Goal: Transaction & Acquisition: Purchase product/service

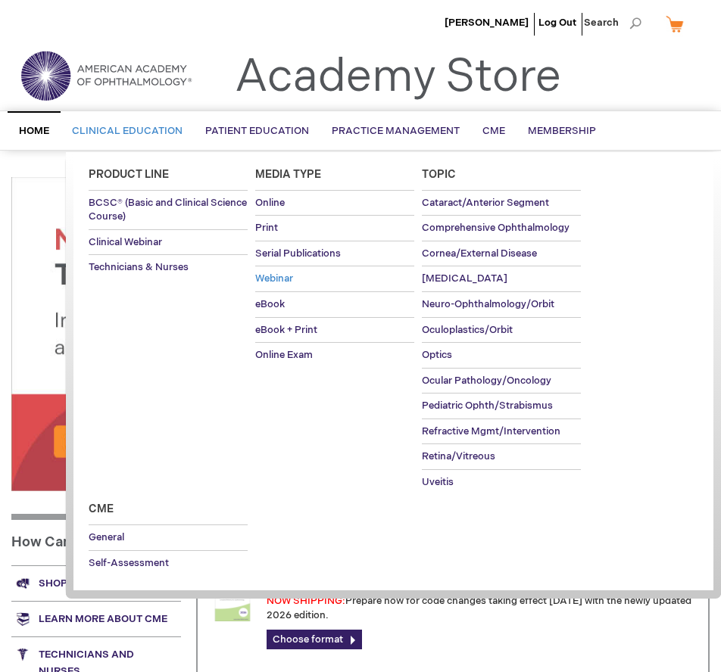
click at [282, 285] on span "Webinar" at bounding box center [274, 279] width 38 height 12
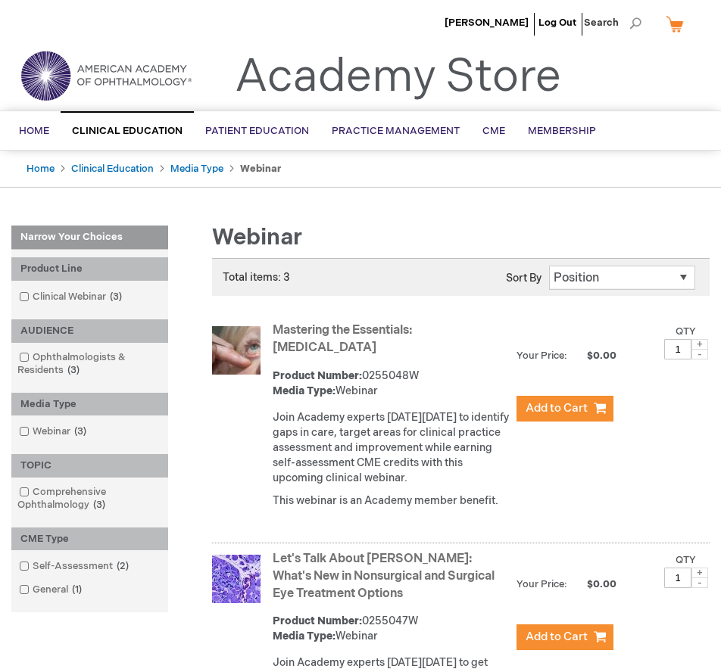
click at [235, 349] on img at bounding box center [236, 350] width 48 height 48
